Goal: Information Seeking & Learning: Learn about a topic

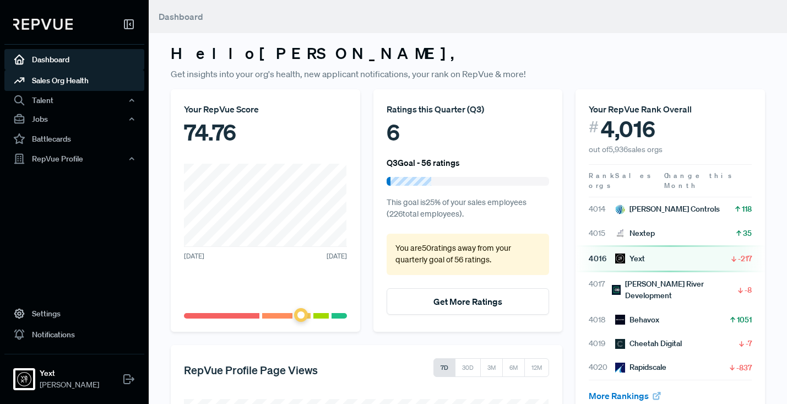
click at [63, 80] on link "Sales Org Health" at bounding box center [74, 80] width 140 height 21
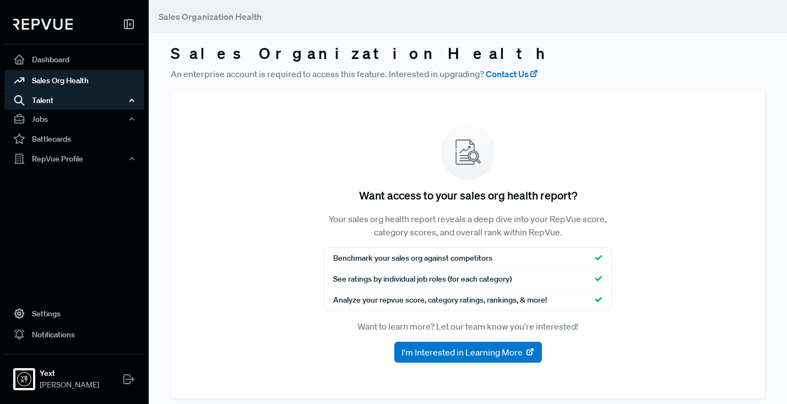
click at [58, 97] on div "Talent" at bounding box center [74, 100] width 140 height 19
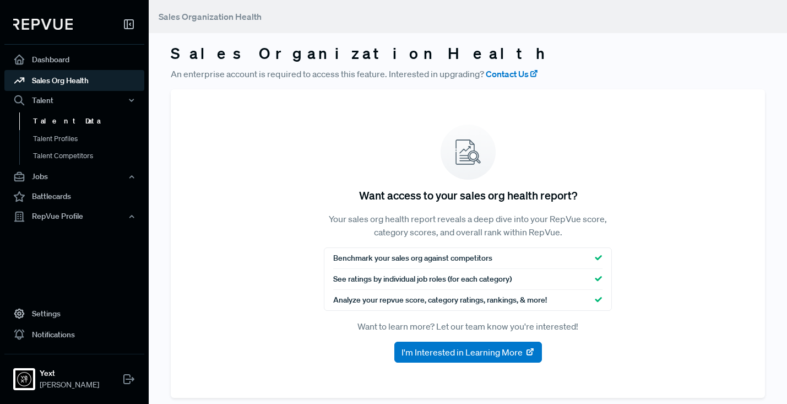
click at [61, 123] on link "Talent Data" at bounding box center [89, 121] width 140 height 18
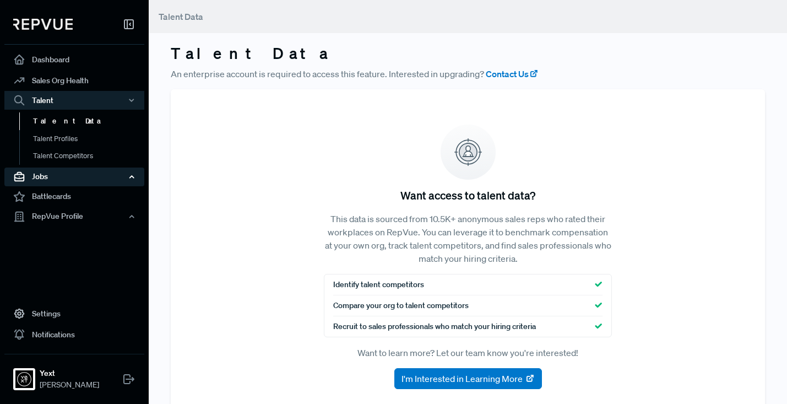
click at [50, 175] on div "Jobs" at bounding box center [74, 176] width 140 height 19
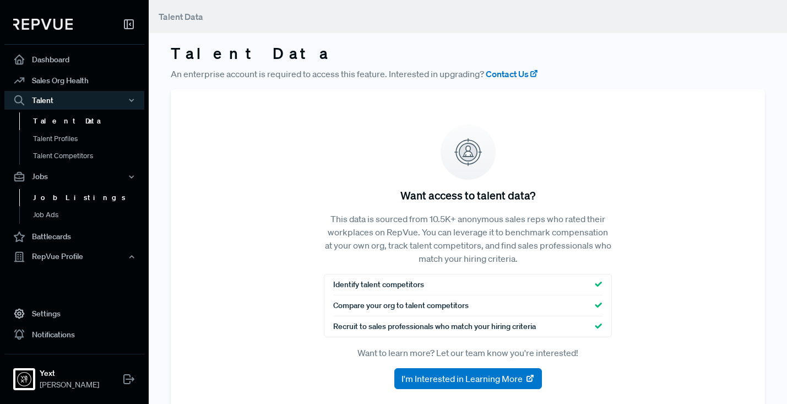
click at [58, 195] on link "Job Listings" at bounding box center [89, 198] width 140 height 18
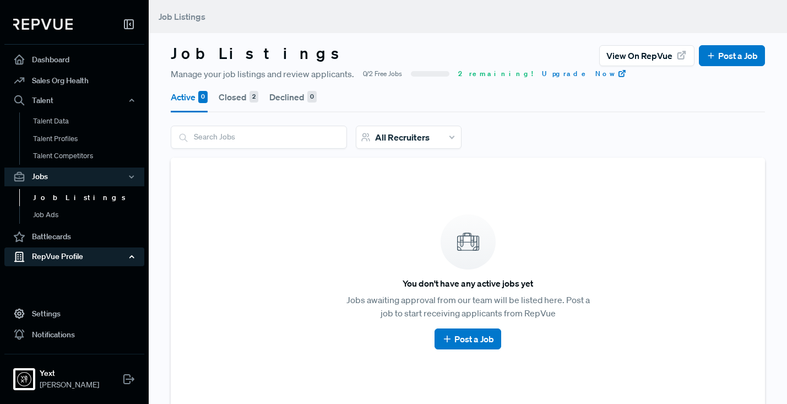
click at [52, 257] on div "RepVue Profile" at bounding box center [74, 256] width 140 height 19
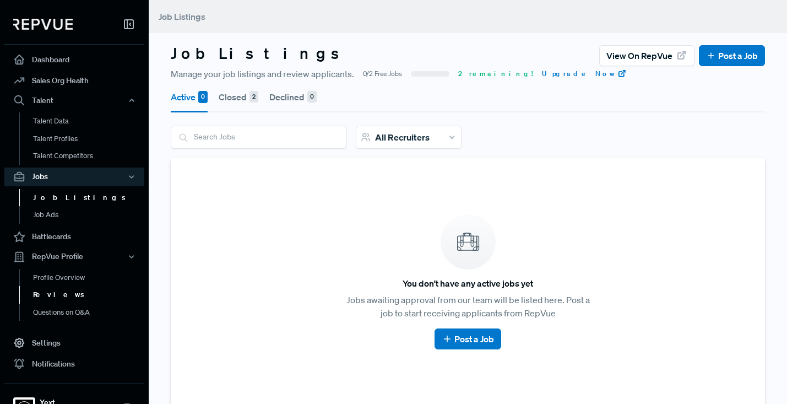
click at [51, 292] on link "Reviews" at bounding box center [89, 295] width 140 height 18
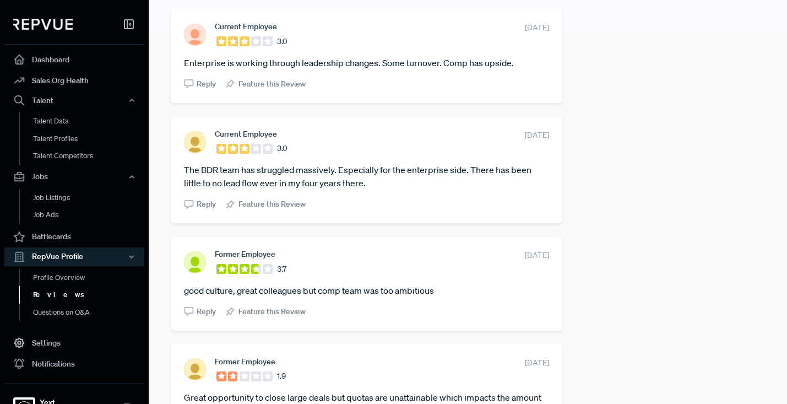
scroll to position [378, 0]
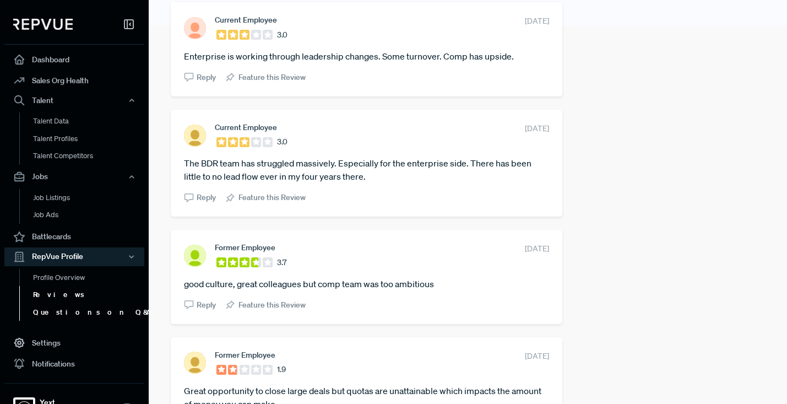
click at [52, 315] on link "Questions on Q&A" at bounding box center [89, 312] width 140 height 18
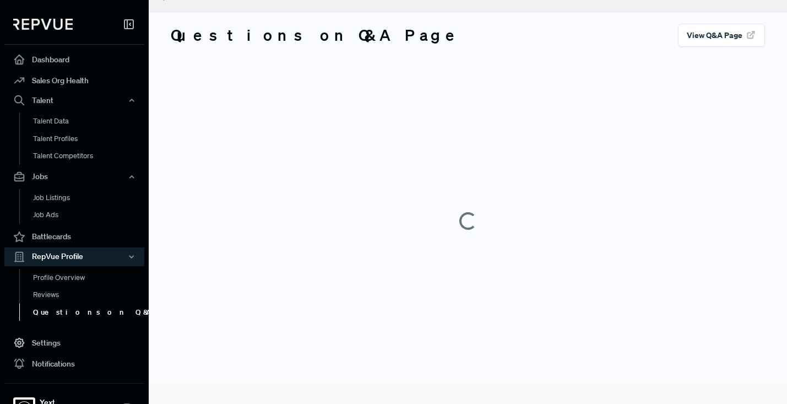
scroll to position [20, 0]
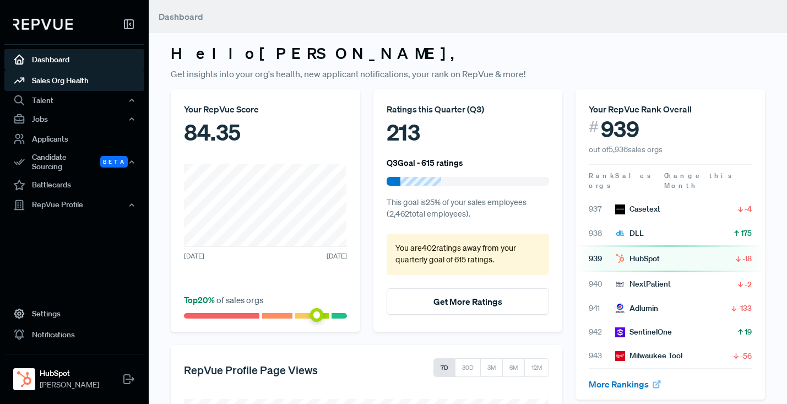
click at [75, 82] on link "Sales Org Health" at bounding box center [74, 80] width 140 height 21
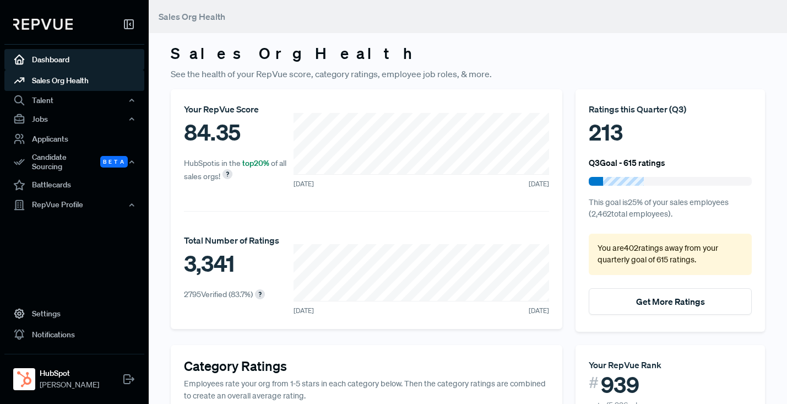
click at [52, 58] on link "Dashboard" at bounding box center [74, 59] width 140 height 21
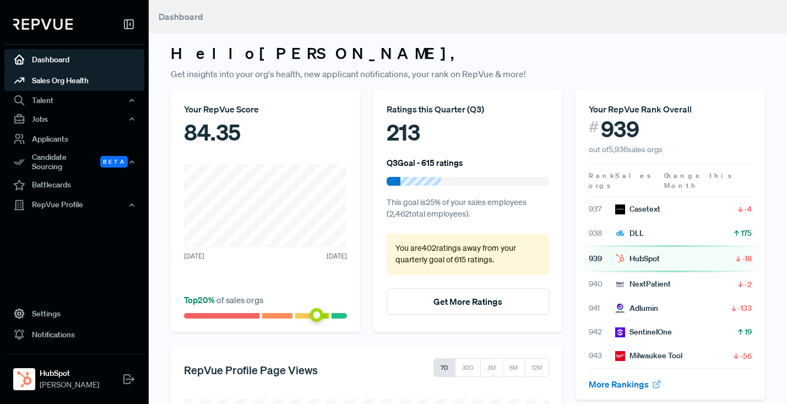
click at [48, 83] on link "Sales Org Health" at bounding box center [74, 80] width 140 height 21
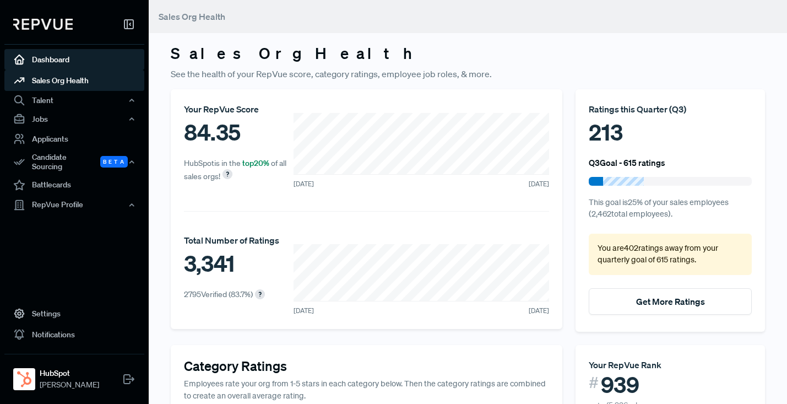
click at [47, 56] on link "Dashboard" at bounding box center [74, 59] width 140 height 21
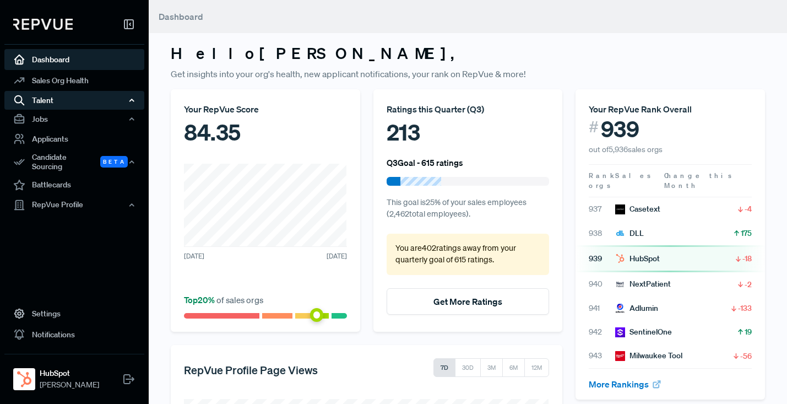
click at [46, 97] on div "Talent" at bounding box center [74, 100] width 140 height 19
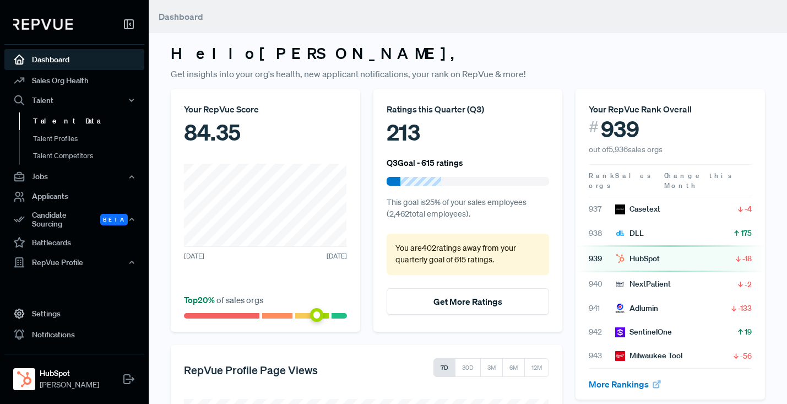
click at [56, 118] on link "Talent Data" at bounding box center [89, 121] width 140 height 18
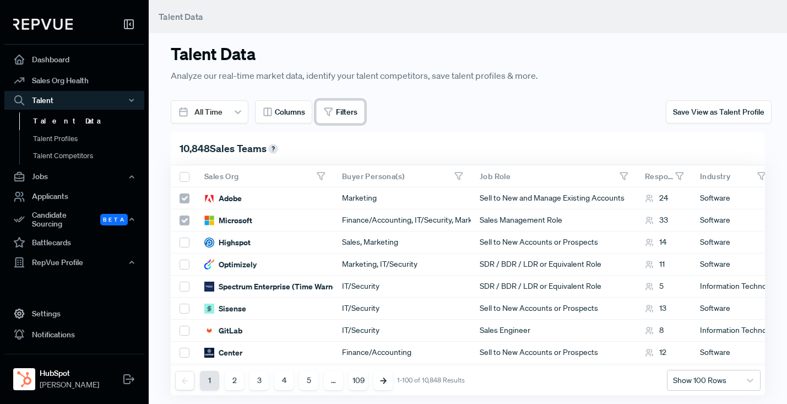
click at [343, 111] on span "Filters" at bounding box center [346, 112] width 21 height 12
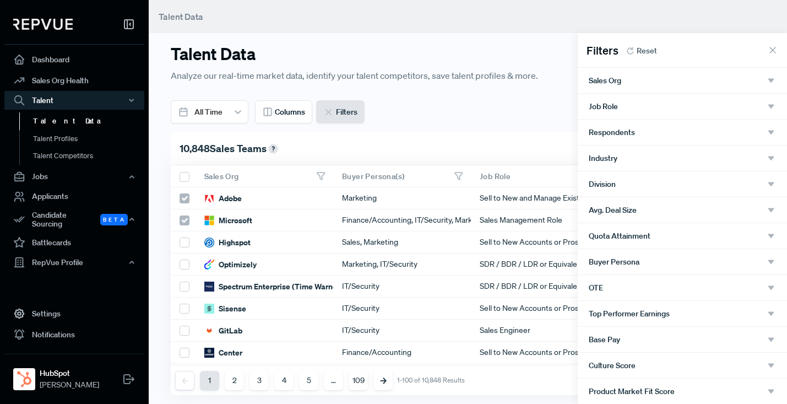
click at [637, 78] on div "Sales Org" at bounding box center [682, 80] width 187 height 10
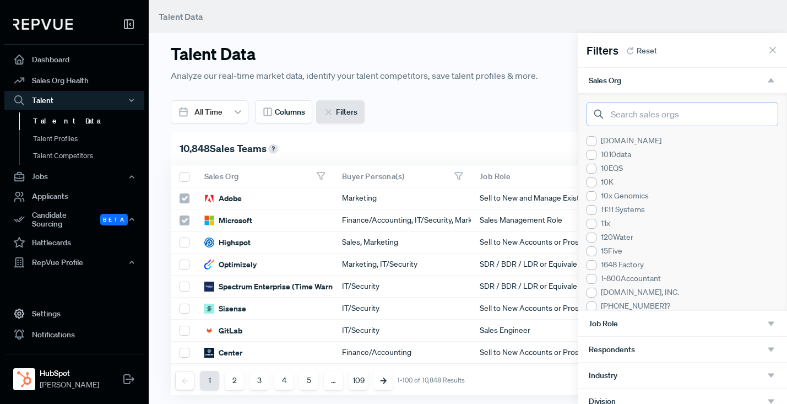
click at [639, 112] on input "search" at bounding box center [682, 114] width 192 height 24
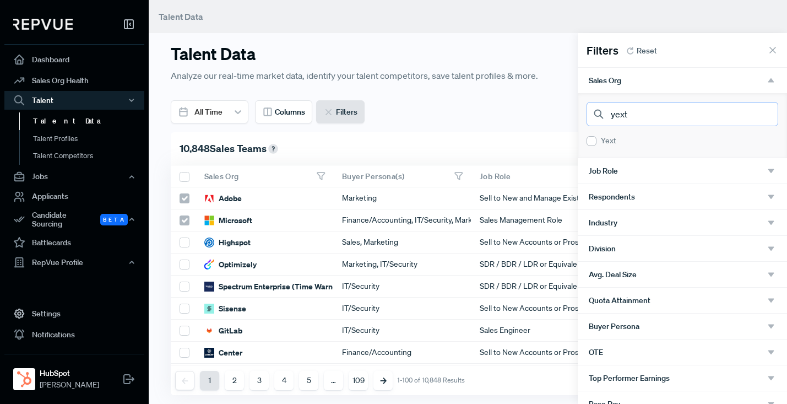
type input "yext"
click at [605, 144] on div "Yext" at bounding box center [682, 141] width 192 height 12
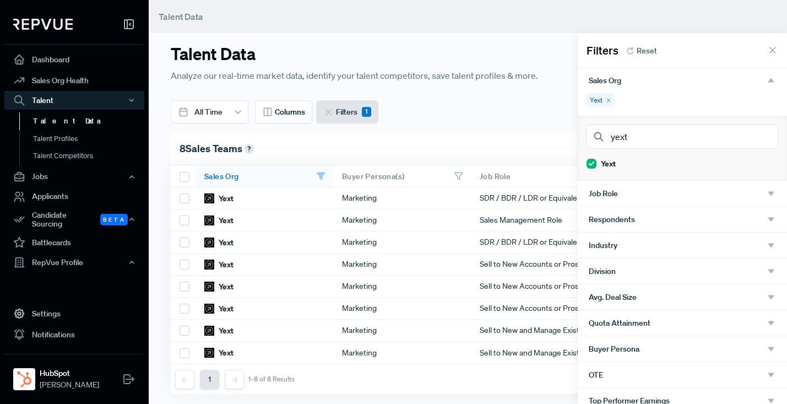
click at [515, 102] on div at bounding box center [393, 202] width 787 height 404
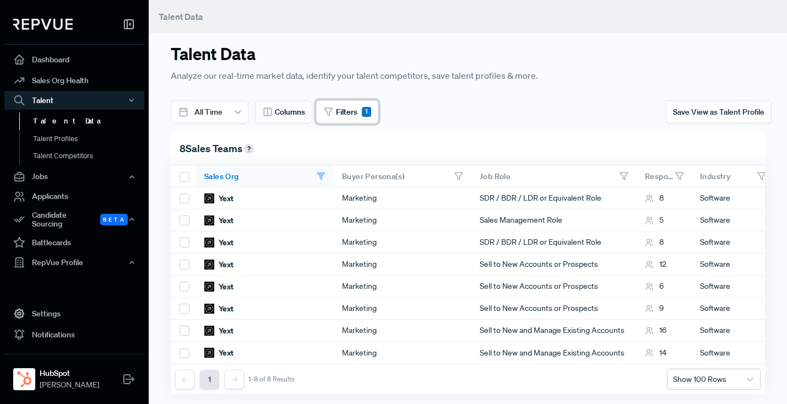
click at [368, 112] on div "1" at bounding box center [366, 112] width 9 height 10
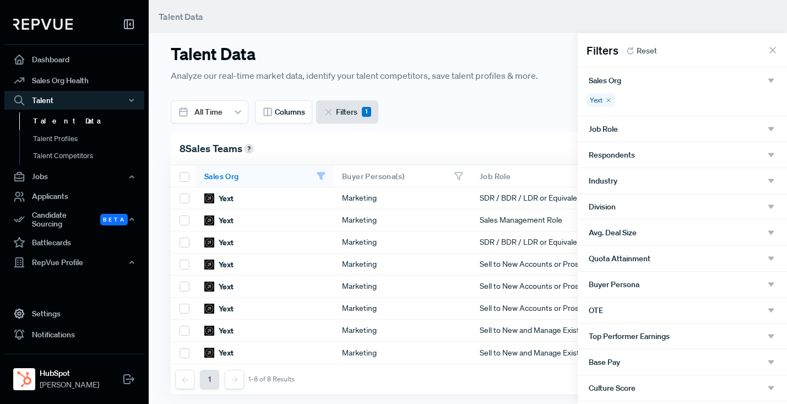
click at [611, 99] on icon at bounding box center [608, 100] width 7 height 7
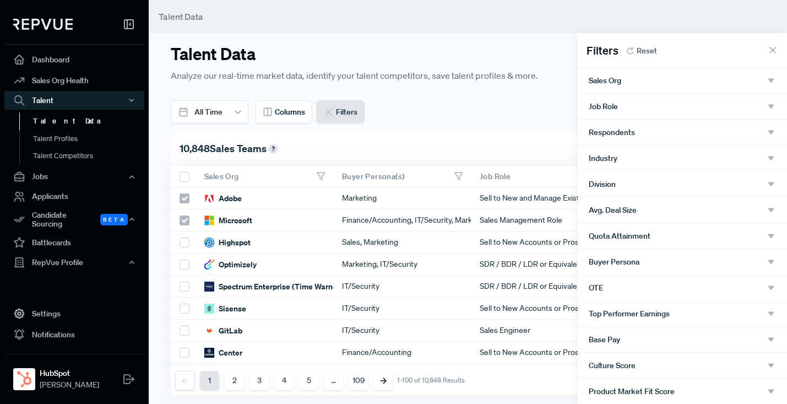
click at [385, 48] on div at bounding box center [393, 202] width 787 height 404
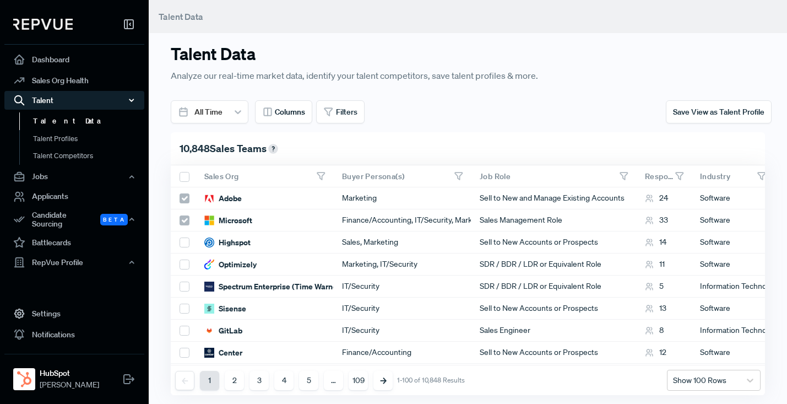
click at [131, 99] on icon "button" at bounding box center [132, 100] width 8 height 8
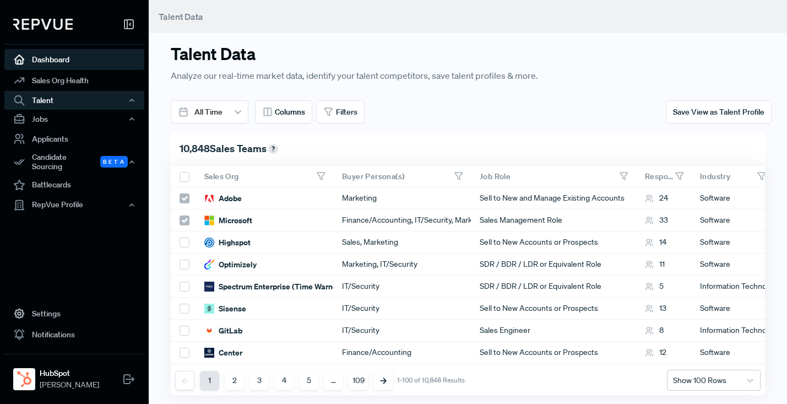
click at [47, 60] on link "Dashboard" at bounding box center [74, 59] width 140 height 21
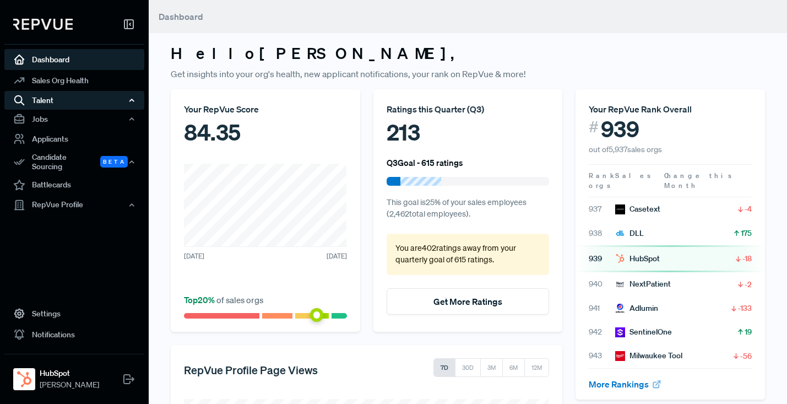
click at [58, 102] on div "Talent" at bounding box center [74, 100] width 140 height 19
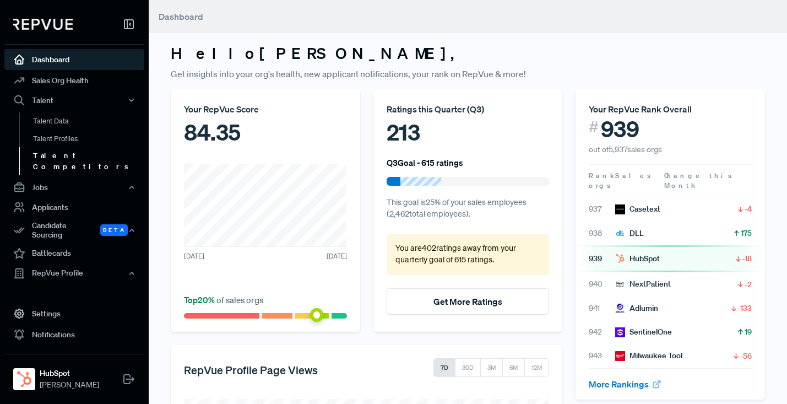
click at [55, 155] on link "Talent Competitors" at bounding box center [89, 161] width 140 height 28
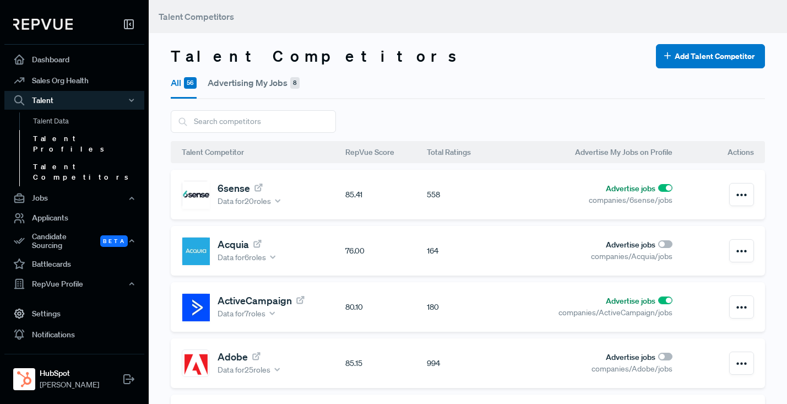
click at [50, 138] on link "Talent Profiles" at bounding box center [89, 144] width 140 height 28
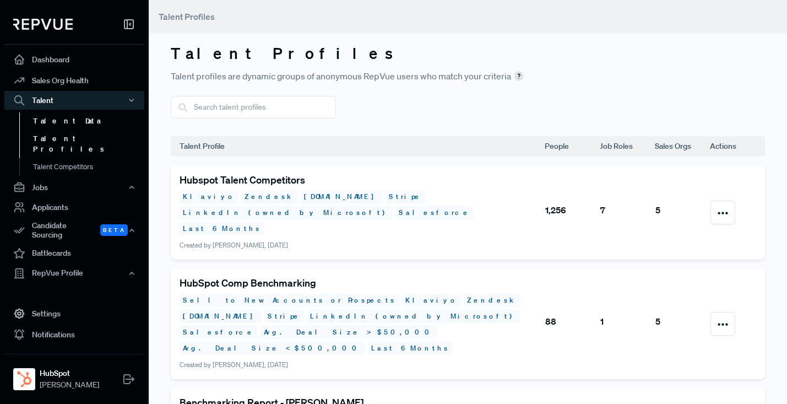
click at [48, 120] on link "Talent Data" at bounding box center [89, 121] width 140 height 18
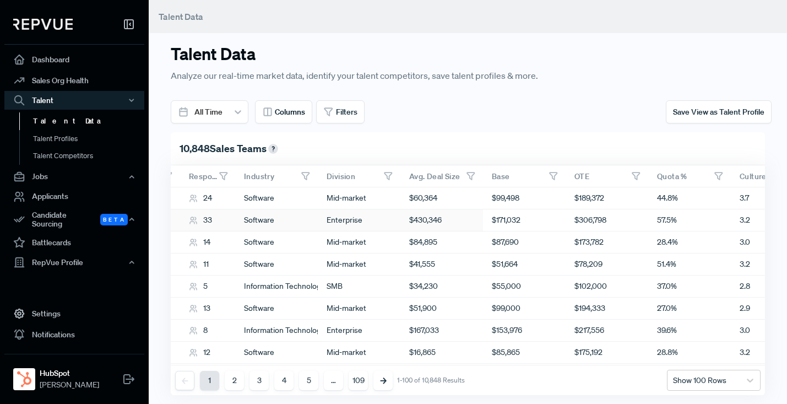
scroll to position [0, 453]
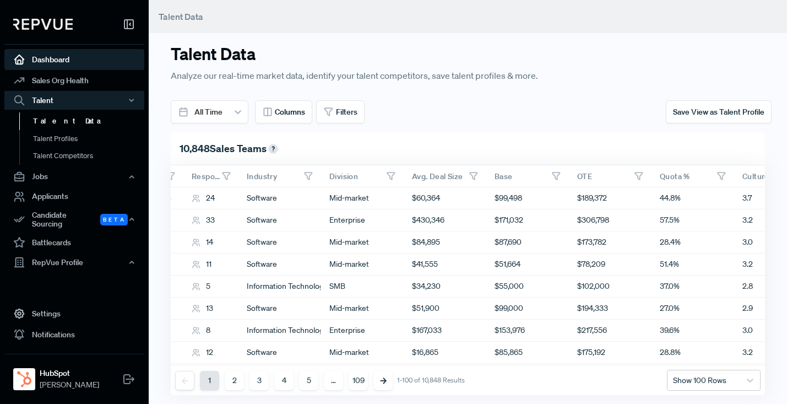
click at [53, 62] on link "Dashboard" at bounding box center [74, 59] width 140 height 21
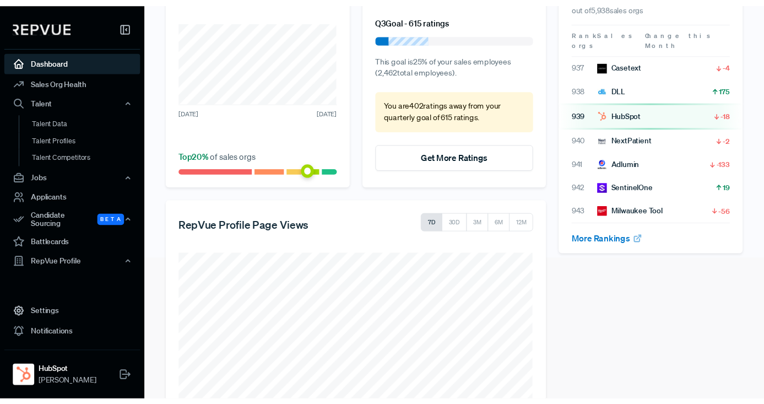
scroll to position [154, 0]
